Goal: Task Accomplishment & Management: Manage account settings

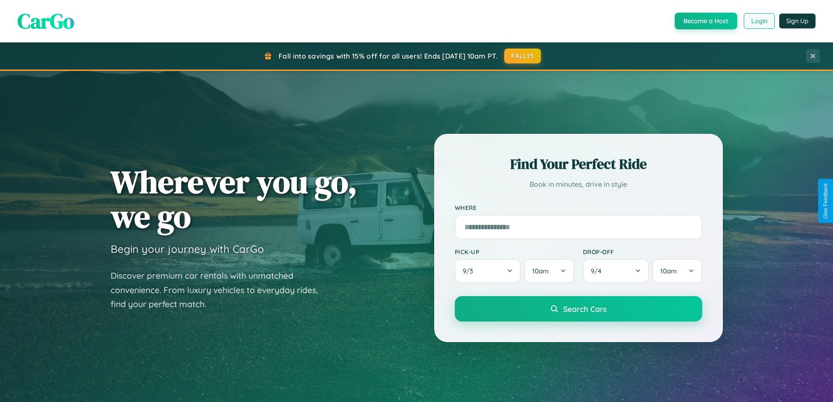
click at [759, 21] on button "Login" at bounding box center [759, 21] width 31 height 16
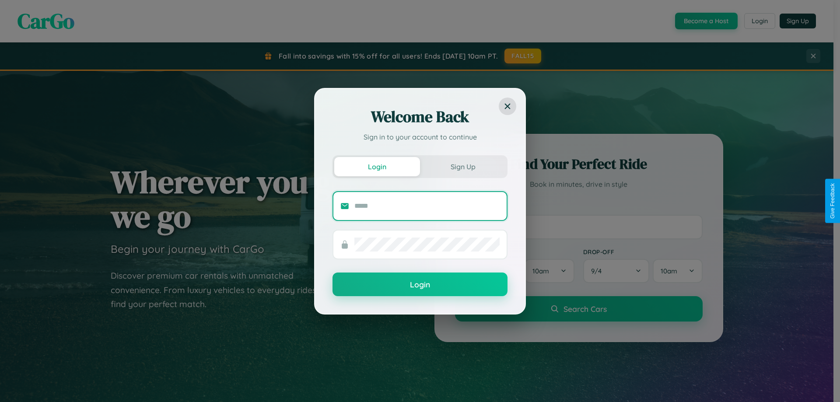
click at [427, 206] on input "text" at bounding box center [426, 206] width 145 height 14
type input "**********"
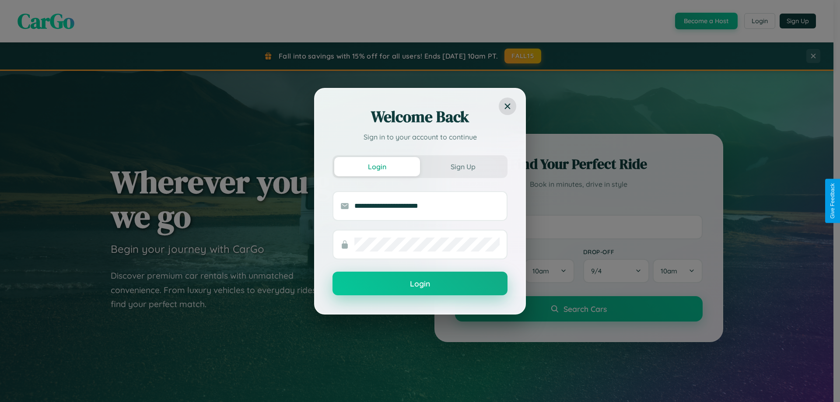
click at [420, 283] on button "Login" at bounding box center [419, 284] width 175 height 24
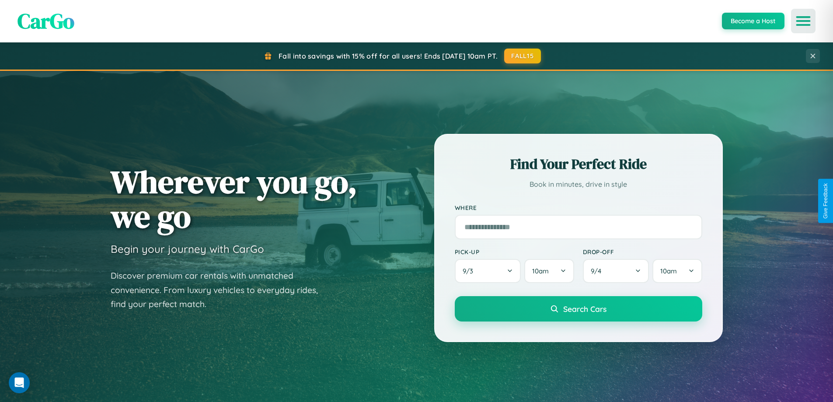
click at [803, 21] on icon "Open menu" at bounding box center [803, 21] width 13 height 8
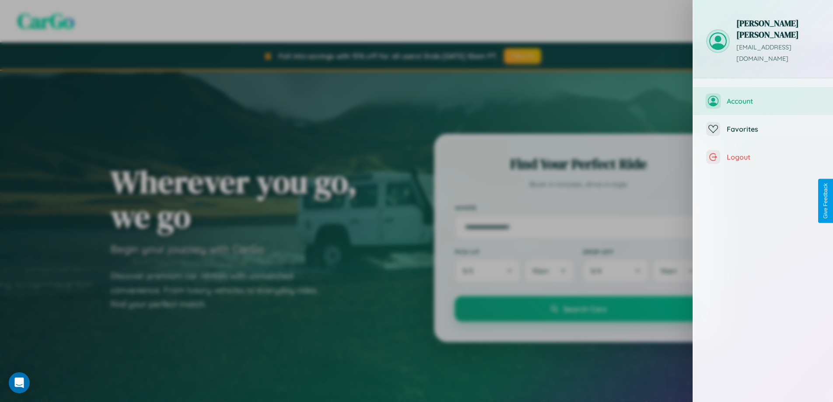
click at [763, 97] on span "Account" at bounding box center [773, 101] width 93 height 9
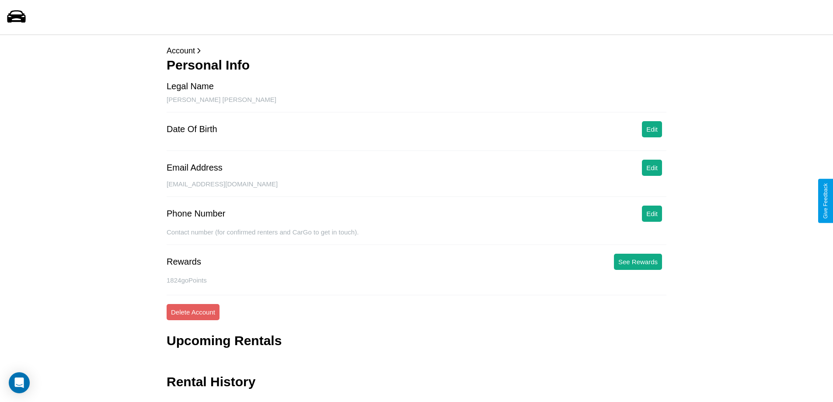
scroll to position [21, 0]
